Goal: Task Accomplishment & Management: Use online tool/utility

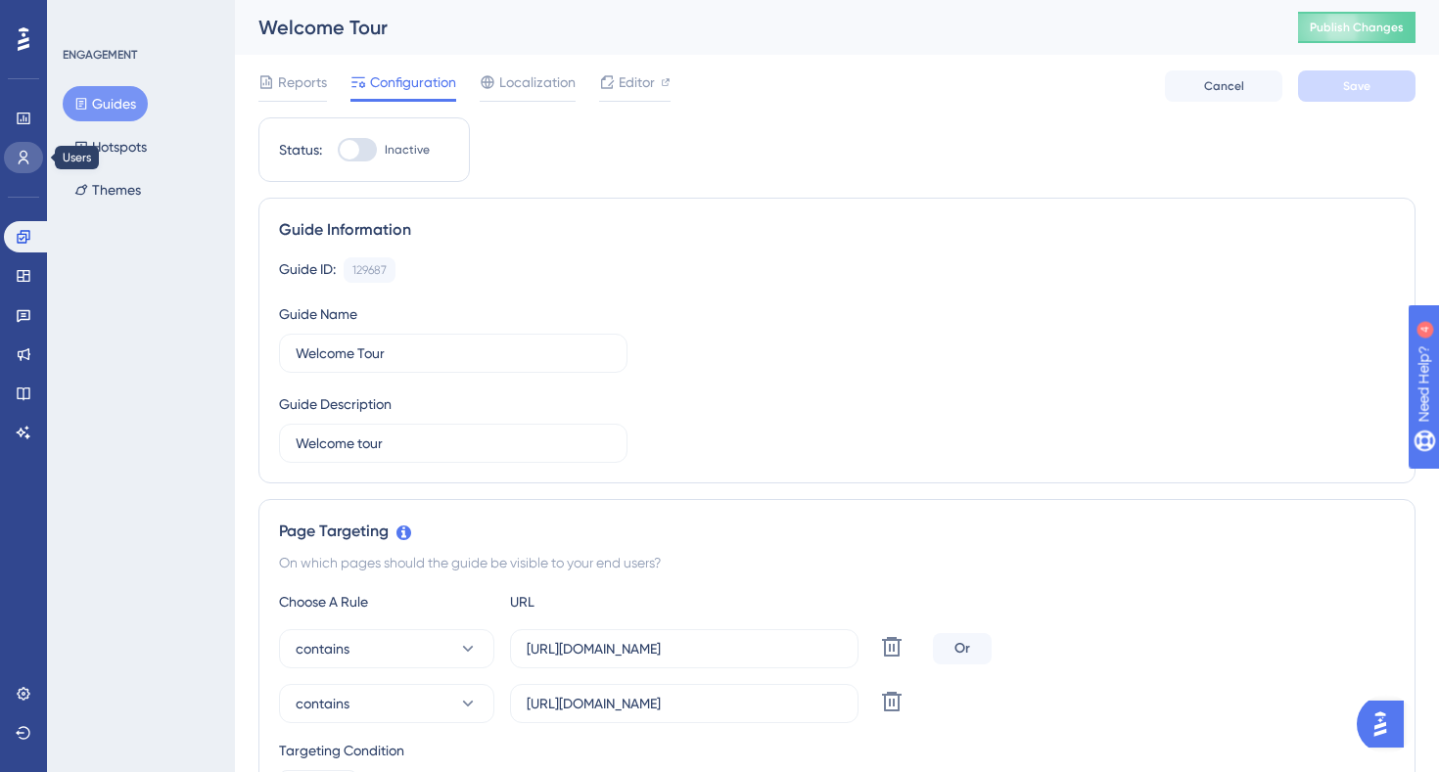
click at [16, 158] on icon at bounding box center [24, 158] width 16 height 16
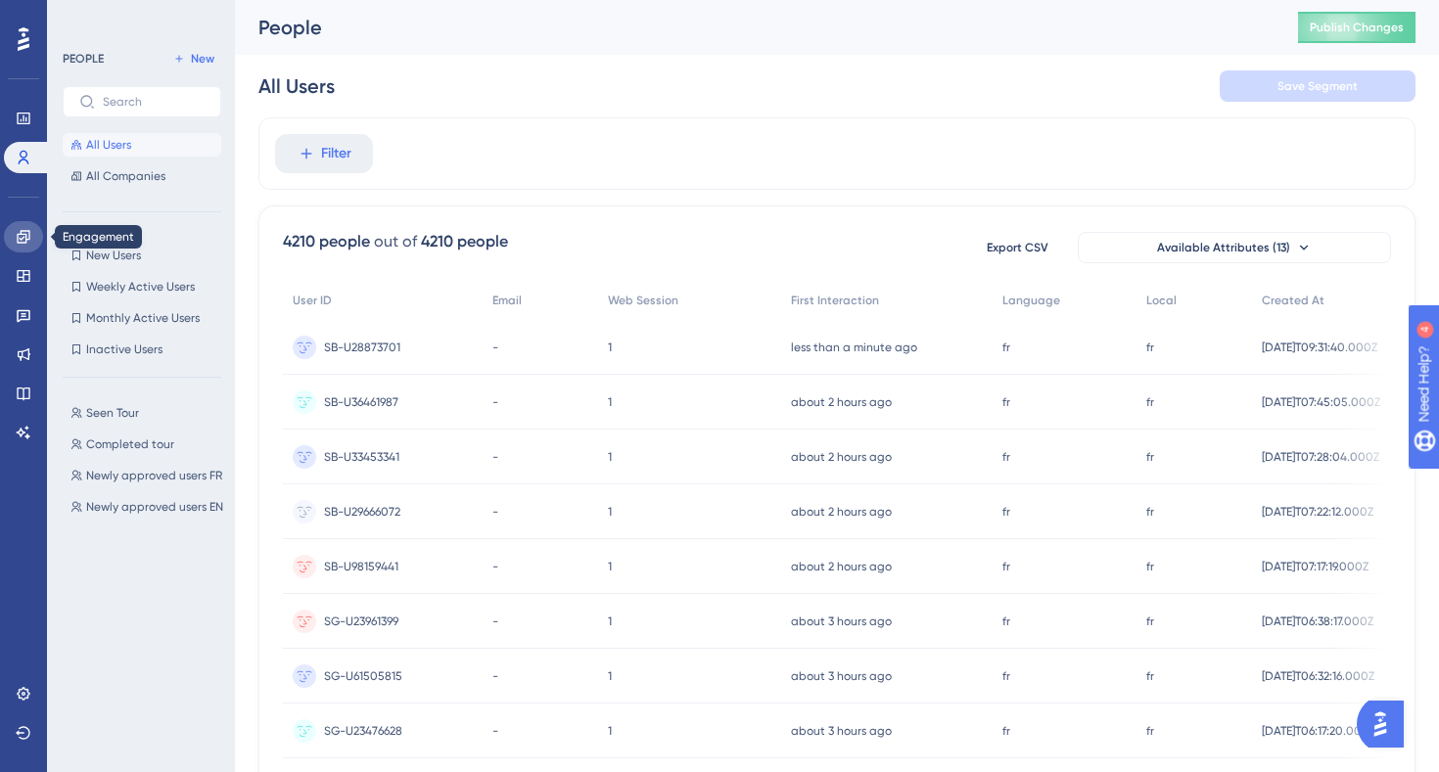
click at [22, 236] on icon at bounding box center [24, 237] width 16 height 16
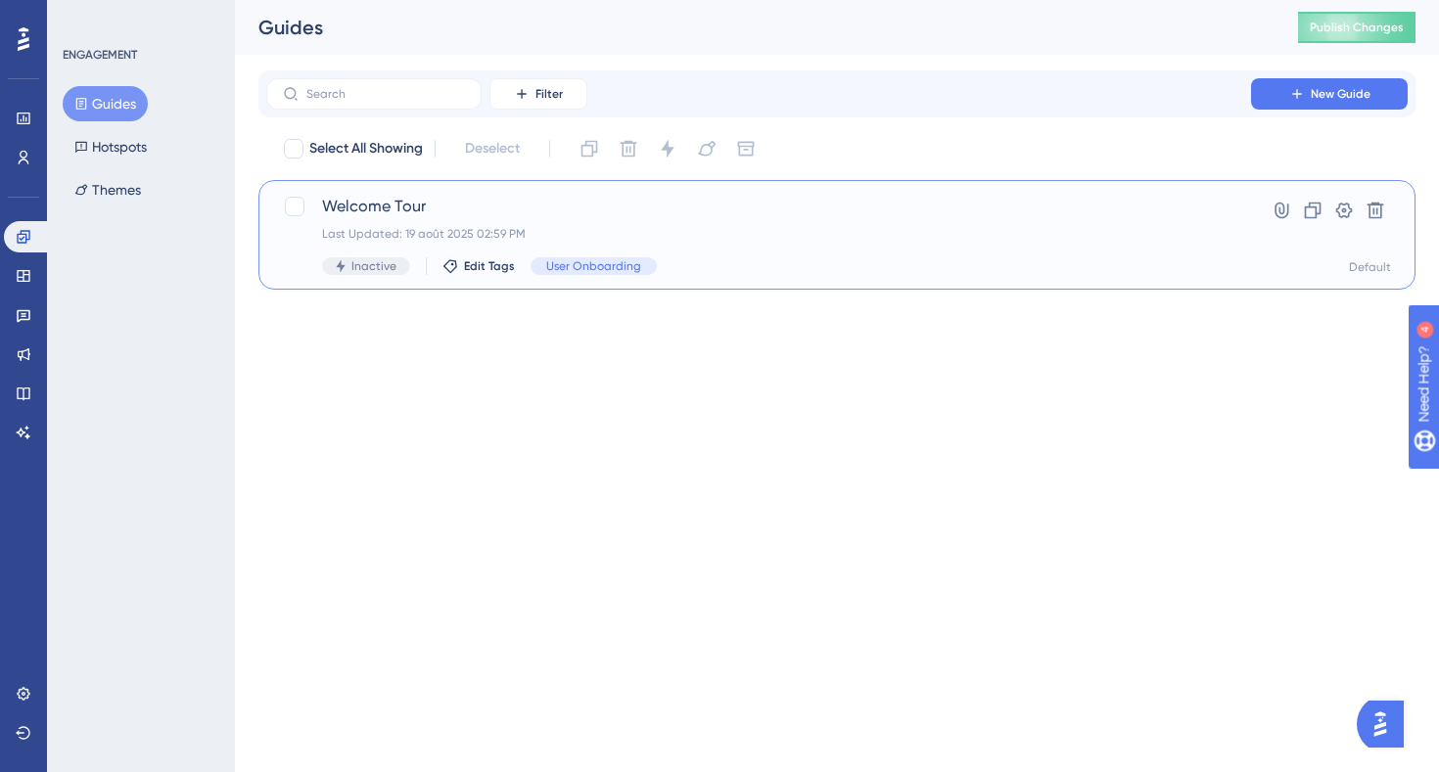
click at [491, 190] on div "Welcome Tour Last Updated: 19 août 2025 02:59 PM Inactive Edit Tags User Onboar…" at bounding box center [836, 235] width 1157 height 110
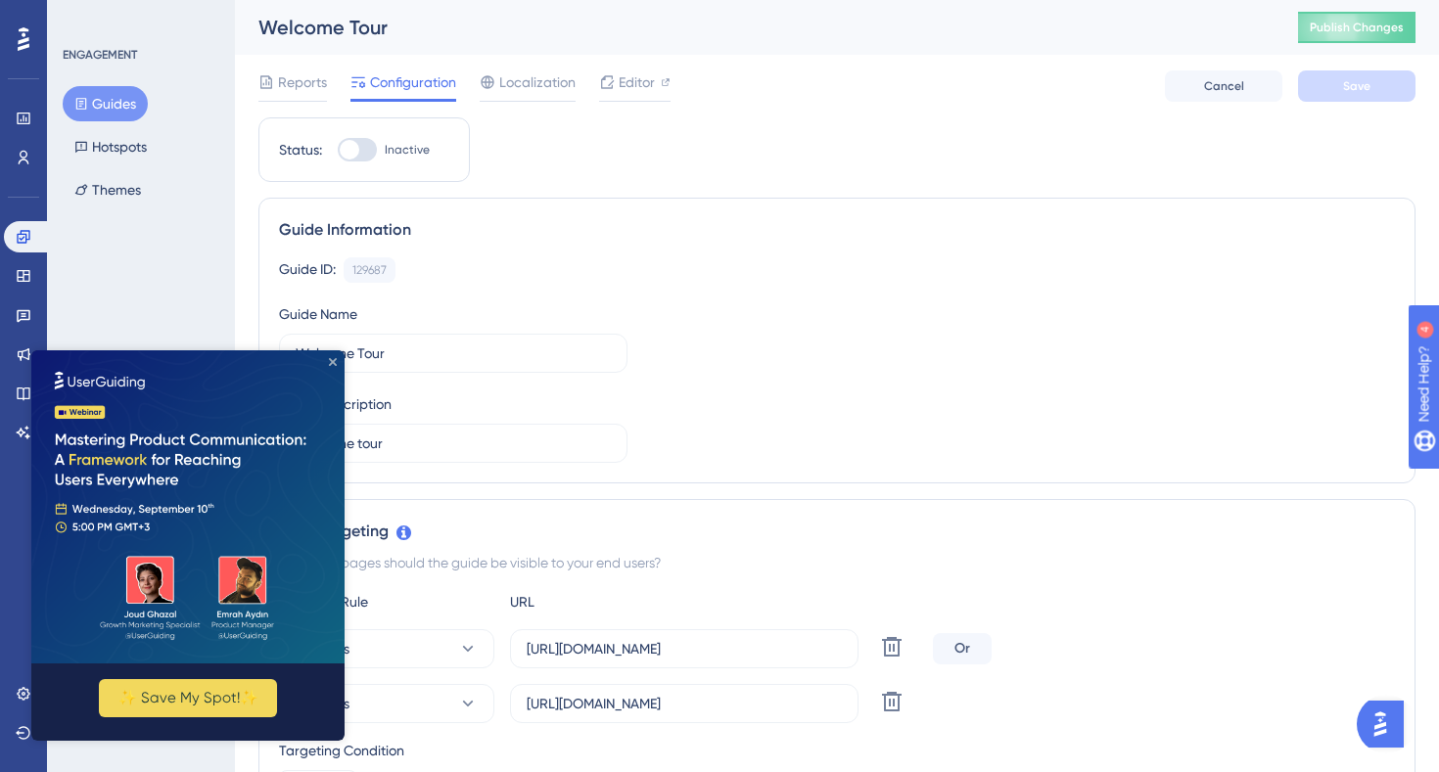
click at [331, 363] on icon "Close Preview" at bounding box center [333, 362] width 8 height 8
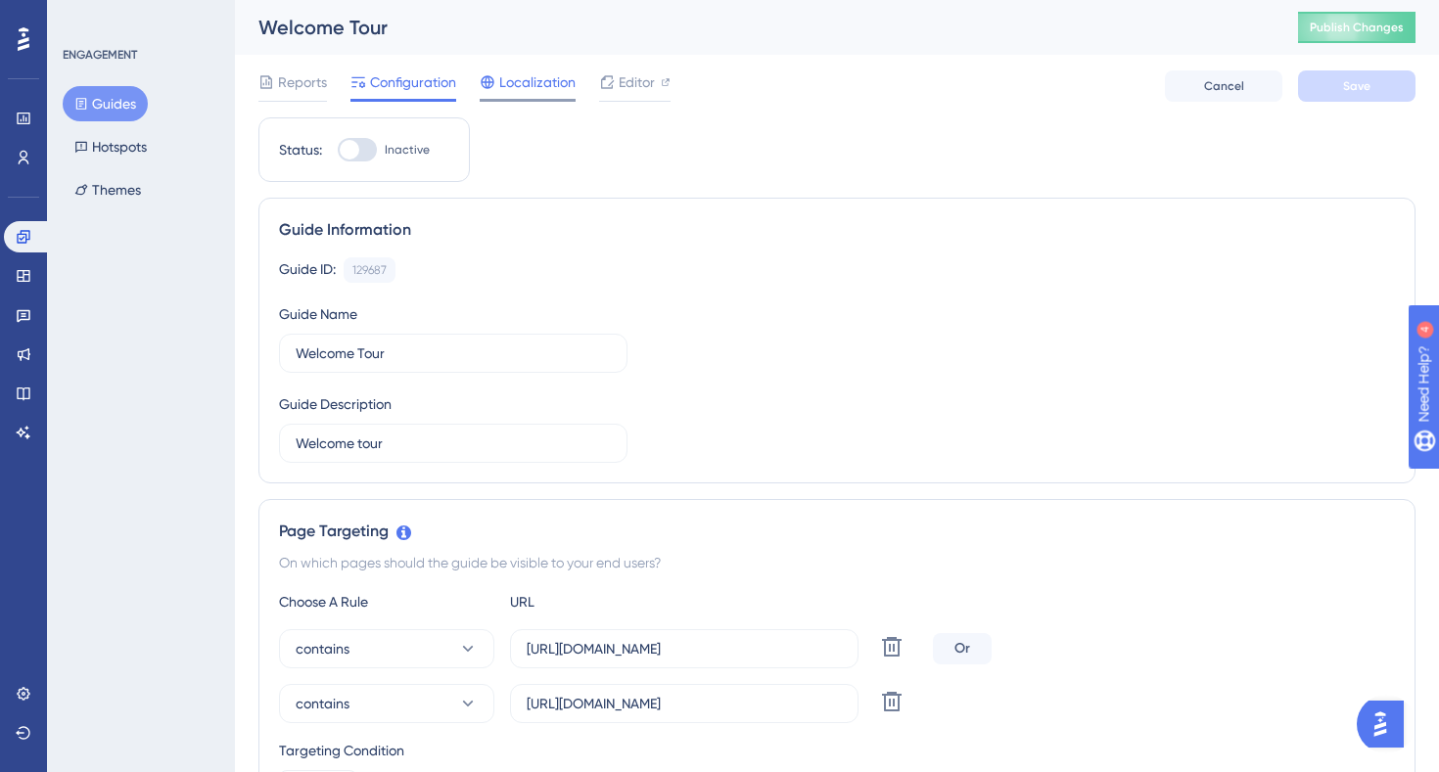
click at [529, 79] on span "Localization" at bounding box center [537, 81] width 76 height 23
